Goal: Task Accomplishment & Management: Manage account settings

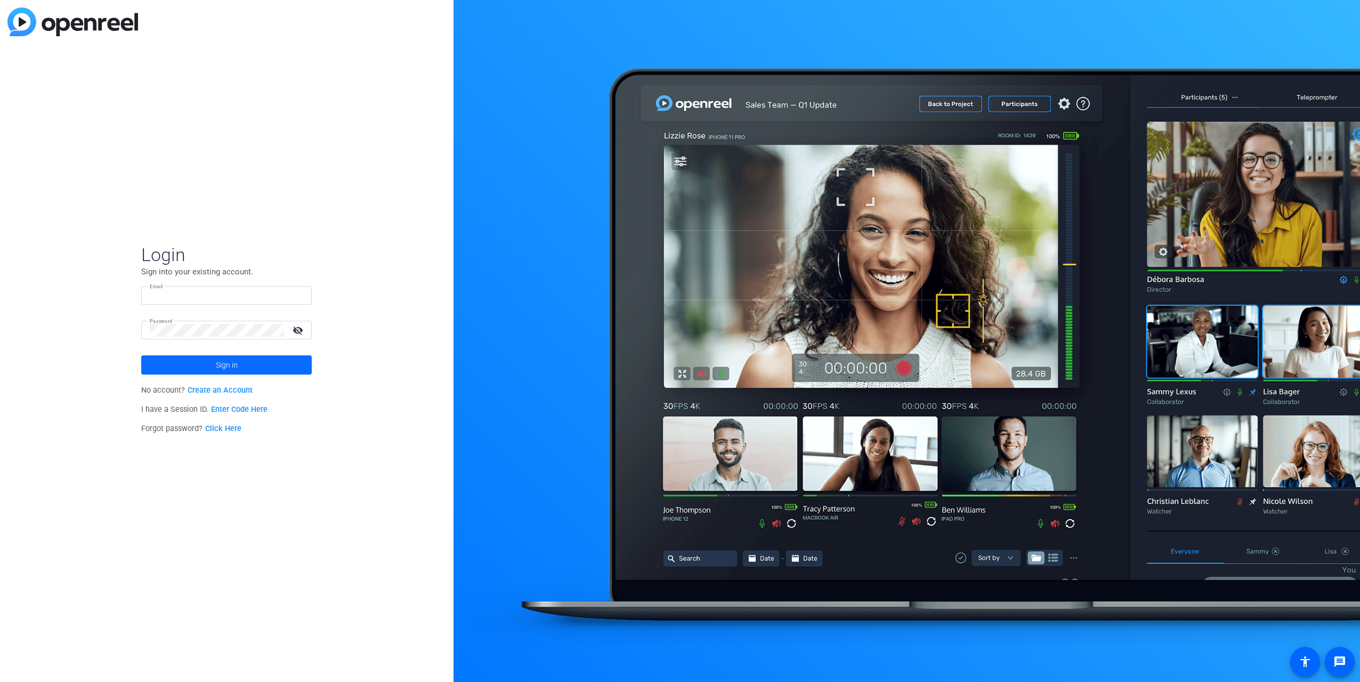
type input "[EMAIL_ADDRESS][DOMAIN_NAME]"
click at [269, 370] on span at bounding box center [226, 365] width 171 height 26
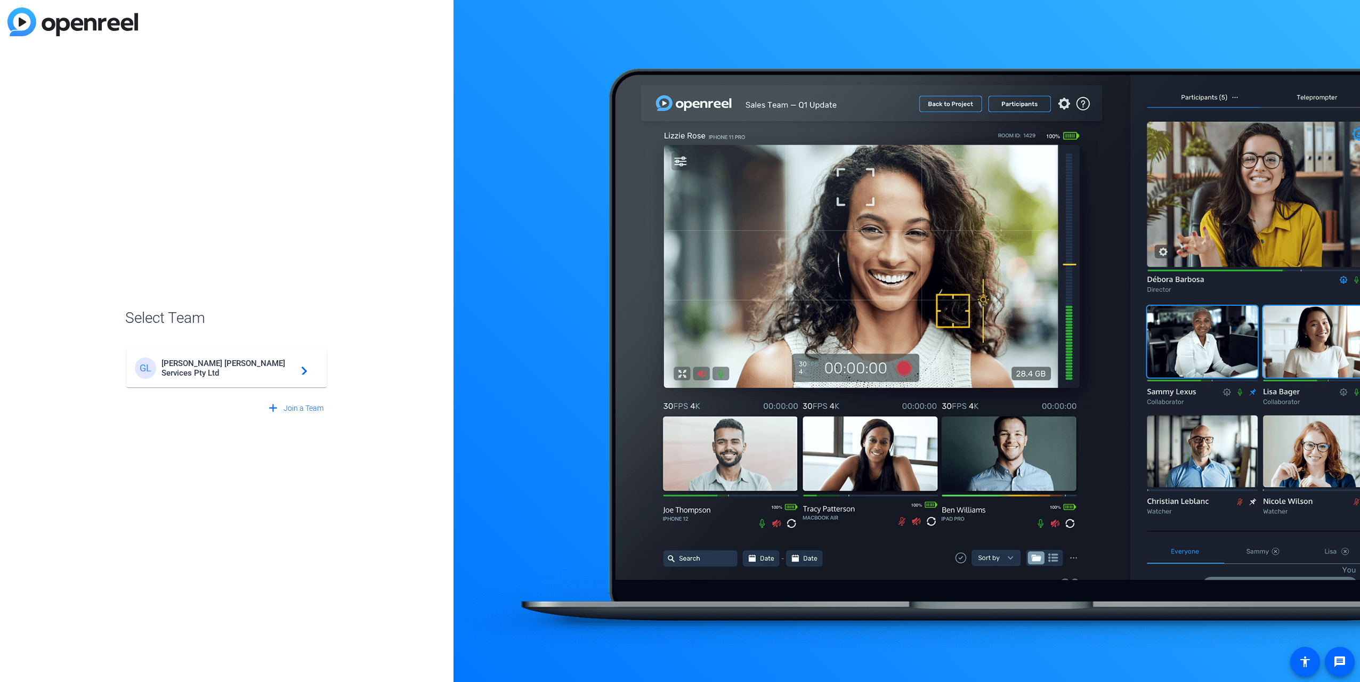
click at [269, 370] on span "[PERSON_NAME] [PERSON_NAME] Services Pty Ltd" at bounding box center [227, 368] width 133 height 19
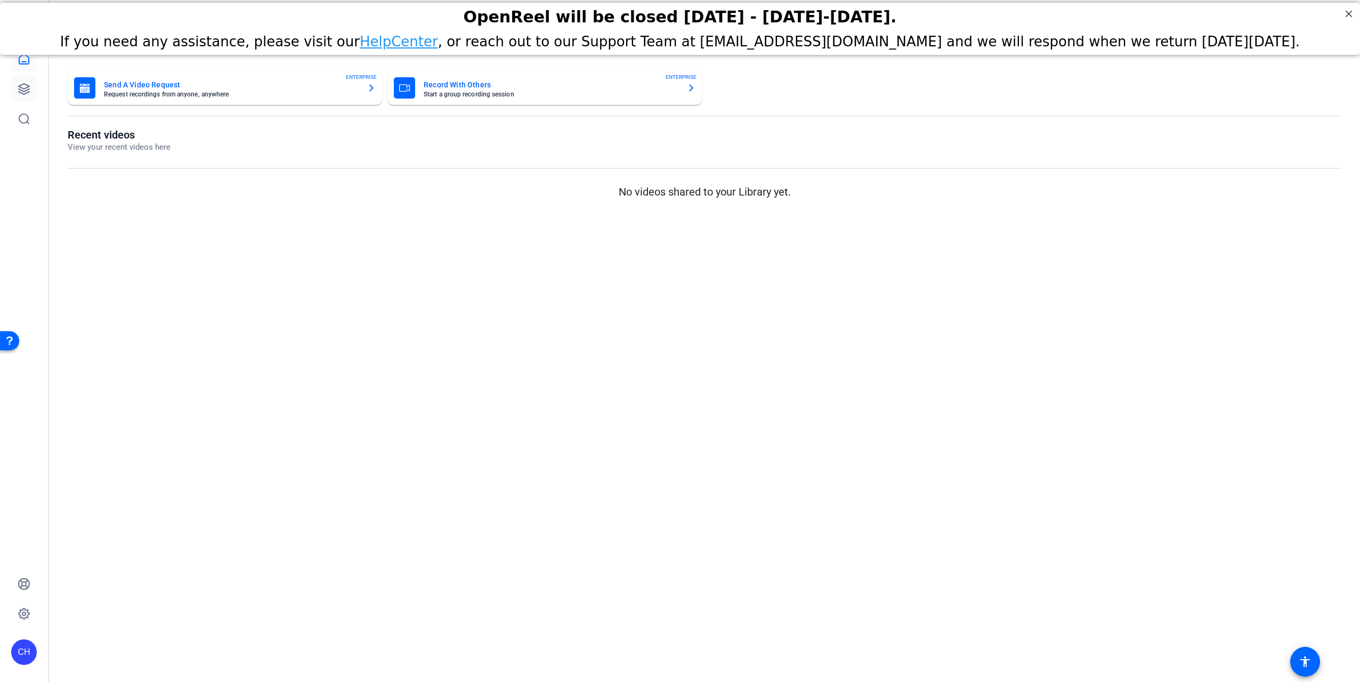
click at [36, 88] on link at bounding box center [24, 89] width 26 height 26
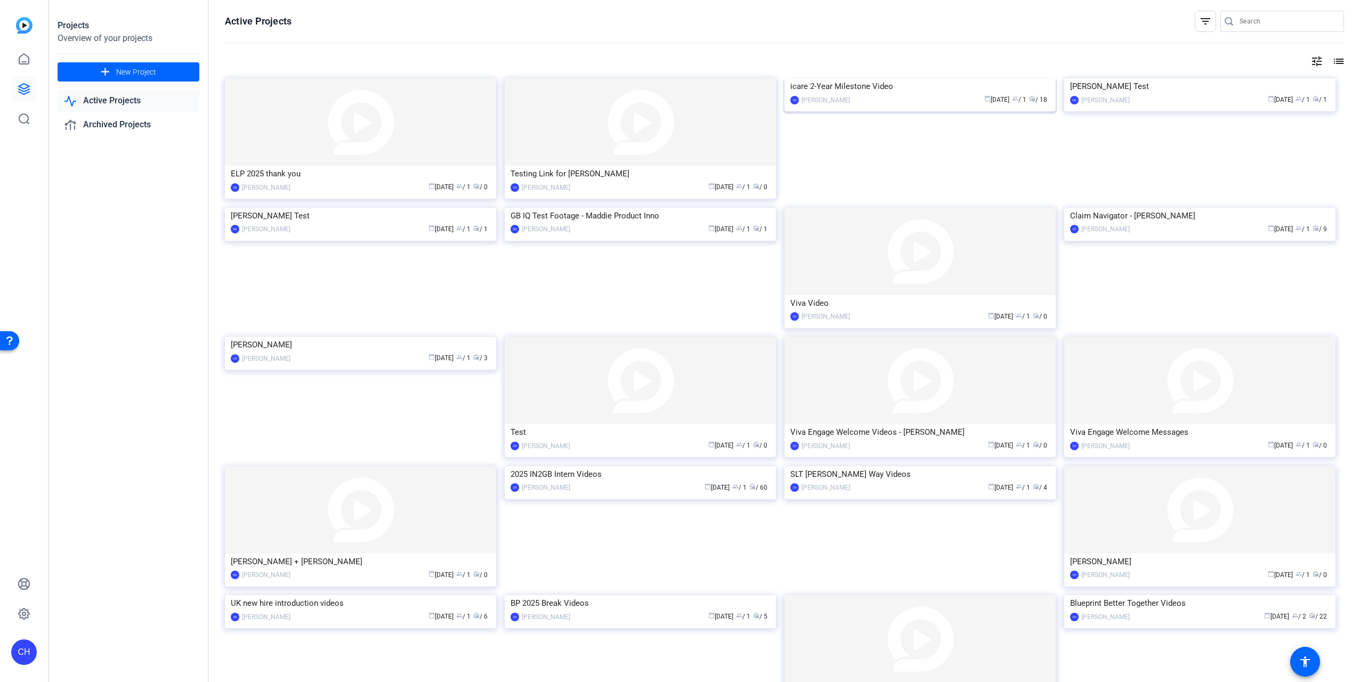
click at [974, 78] on img at bounding box center [919, 78] width 271 height 0
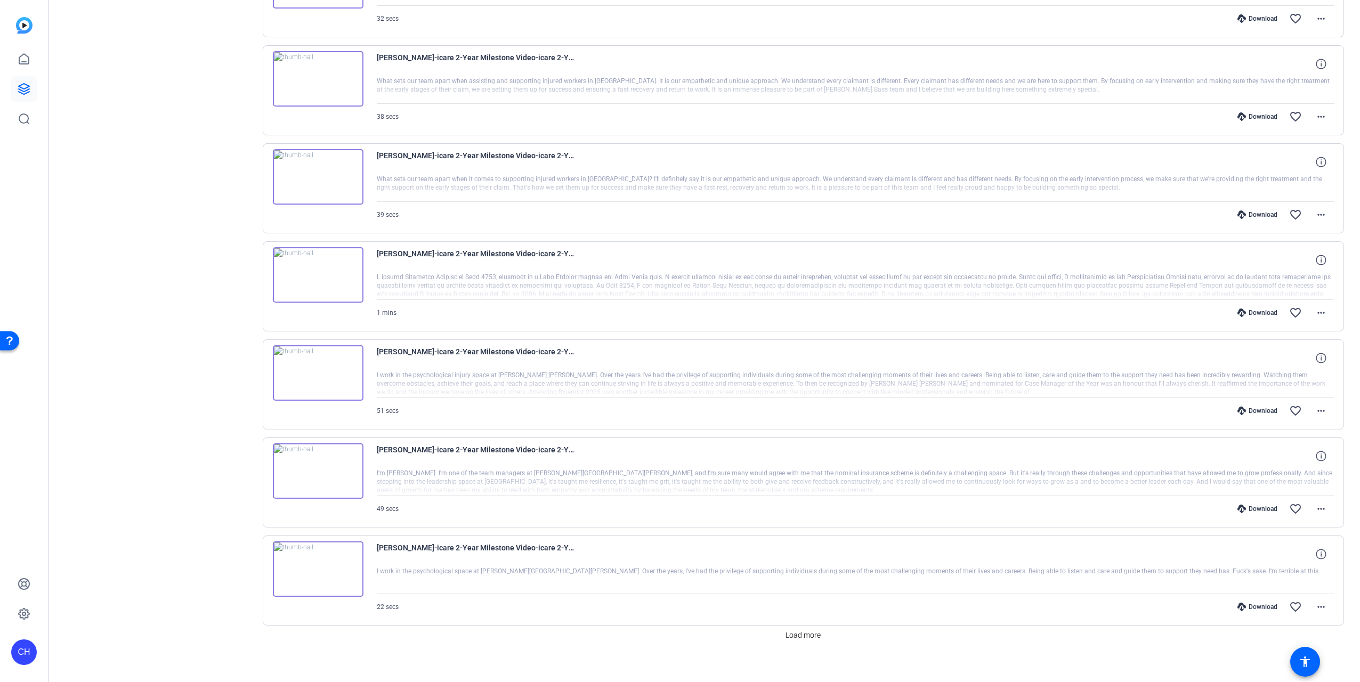
scroll to position [497, 0]
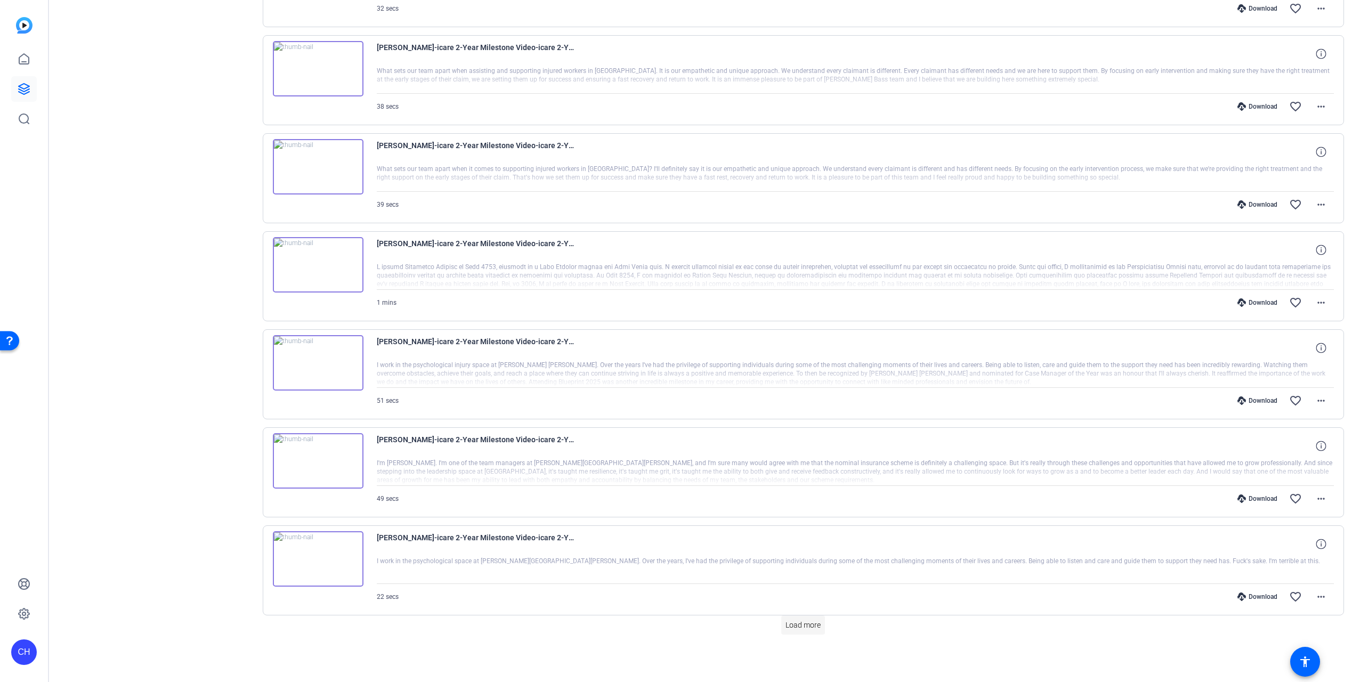
click at [810, 633] on span at bounding box center [803, 625] width 44 height 26
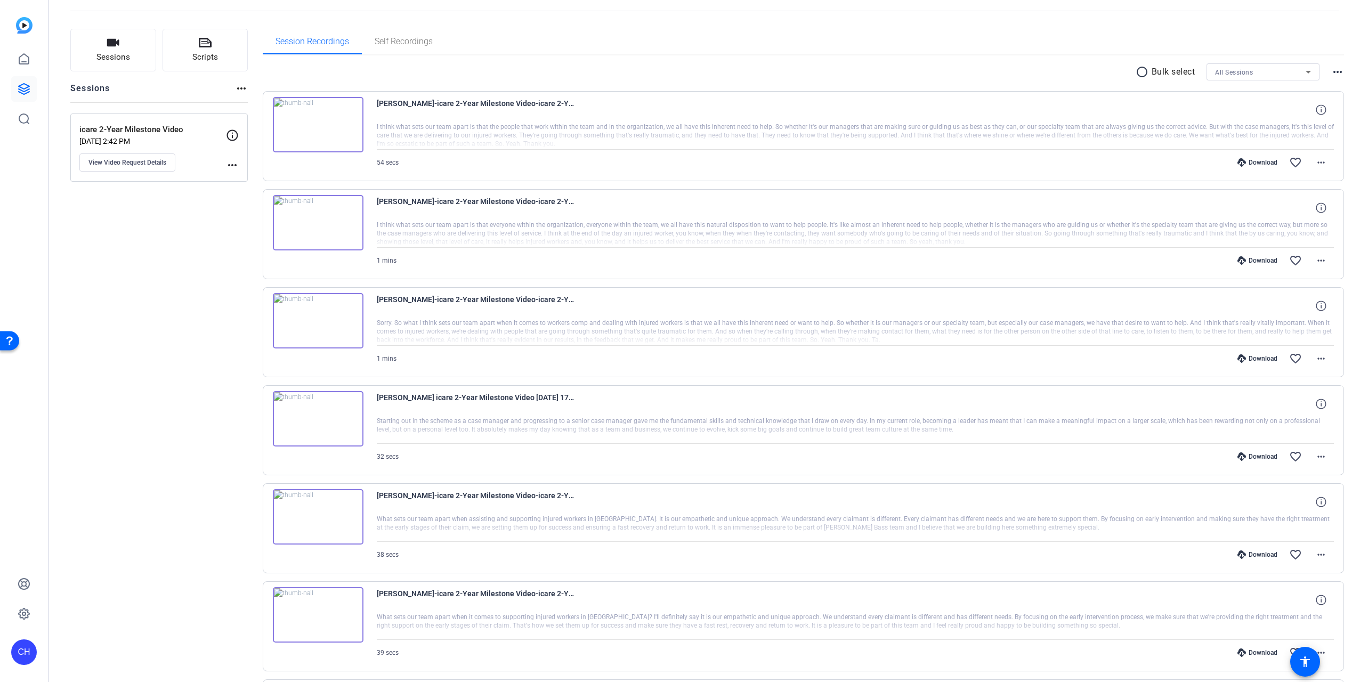
scroll to position [0, 0]
